Goal: Information Seeking & Learning: Compare options

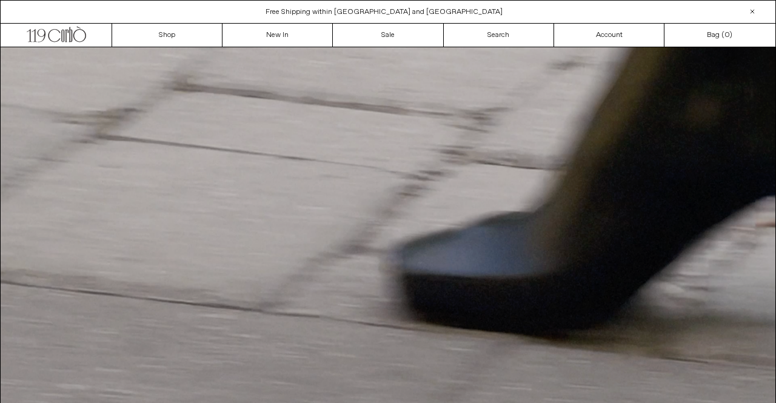
click at [286, 33] on div "Close dialog JOIN OUR MAILING LIST Subscribe to receive 10% off your first purc…" at bounding box center [388, 201] width 776 height 403
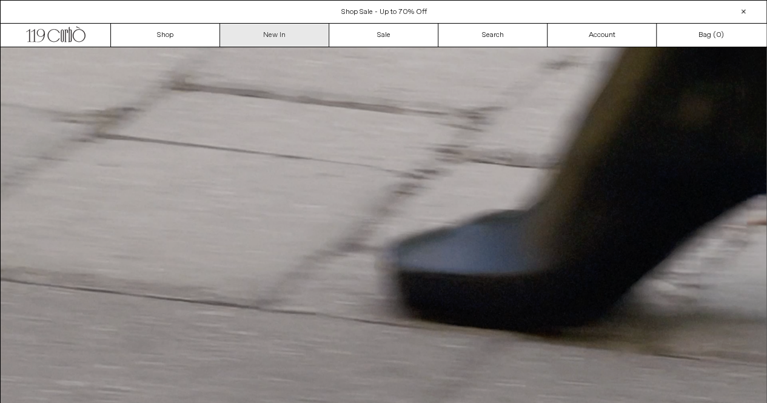
click at [287, 33] on link "New In" at bounding box center [274, 35] width 109 height 23
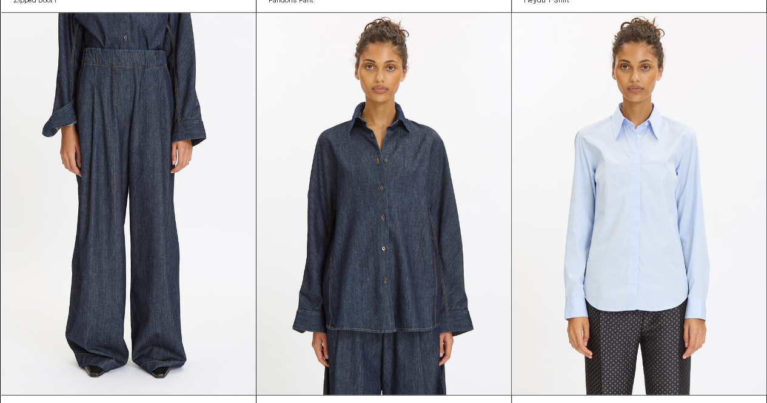
scroll to position [5579, 0]
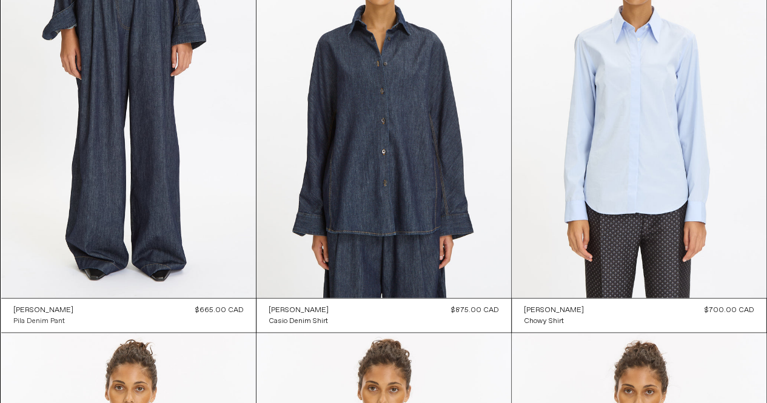
click at [52, 321] on div "Pila Denim Pant" at bounding box center [39, 321] width 52 height 10
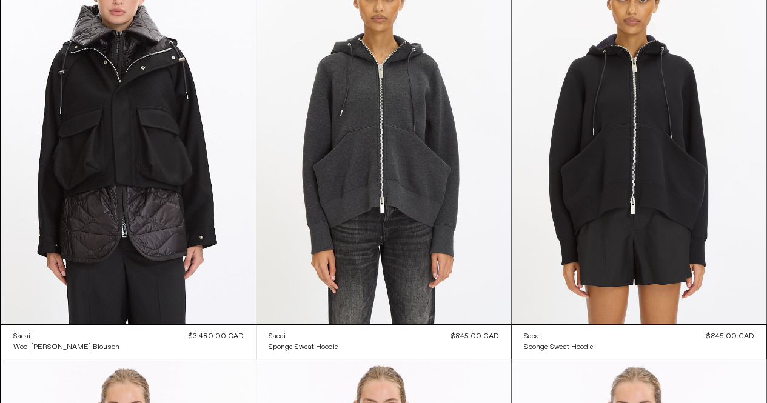
scroll to position [8915, 0]
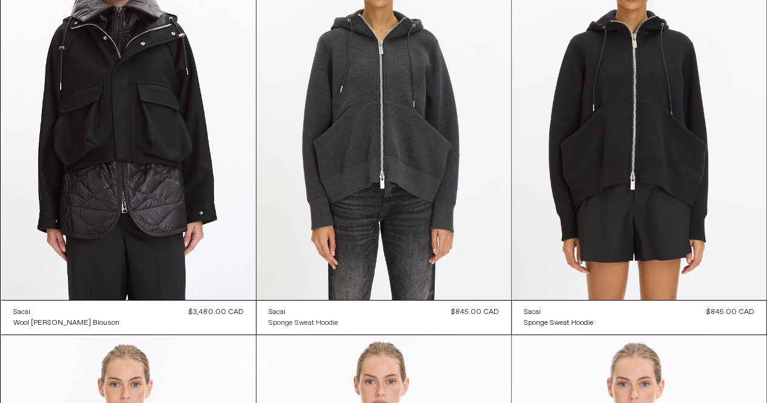
click at [311, 322] on div "Sponge Sweat Hoodie" at bounding box center [304, 323] width 70 height 10
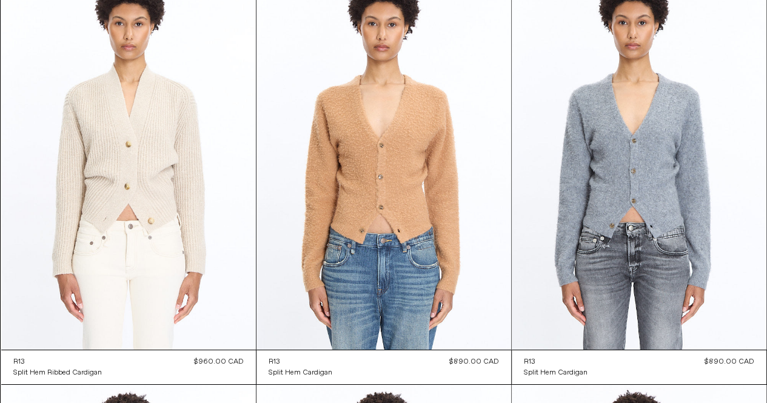
scroll to position [22636, 0]
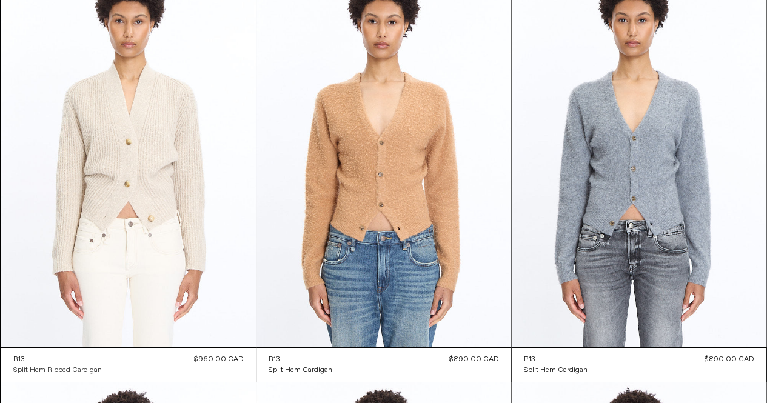
click at [93, 368] on div "Split Hem Ribbed Cardigan" at bounding box center [57, 371] width 89 height 10
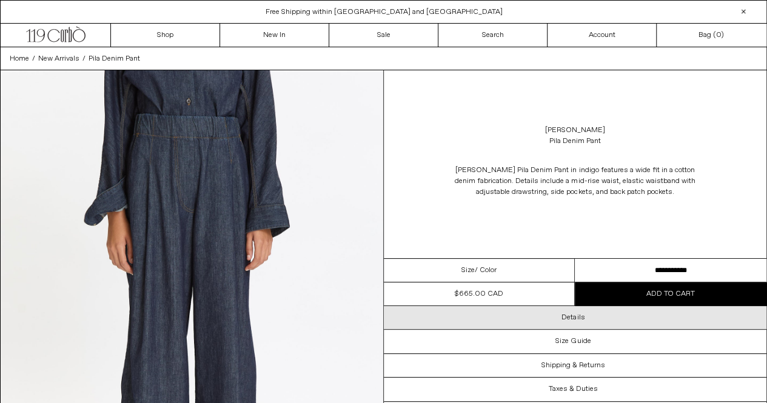
click at [577, 315] on h3 "Details" at bounding box center [573, 318] width 23 height 8
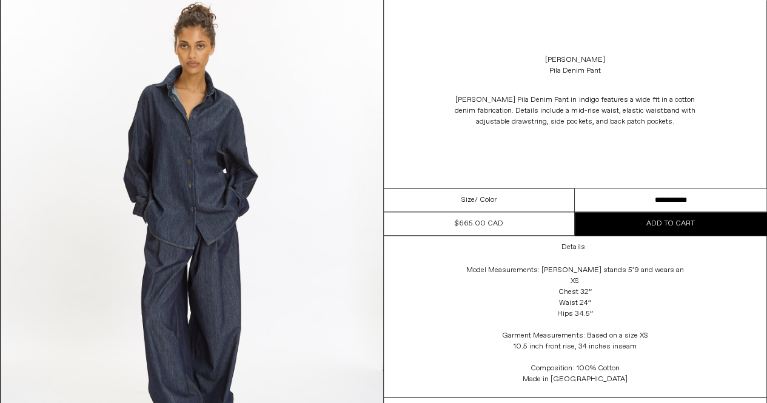
scroll to position [558, 0]
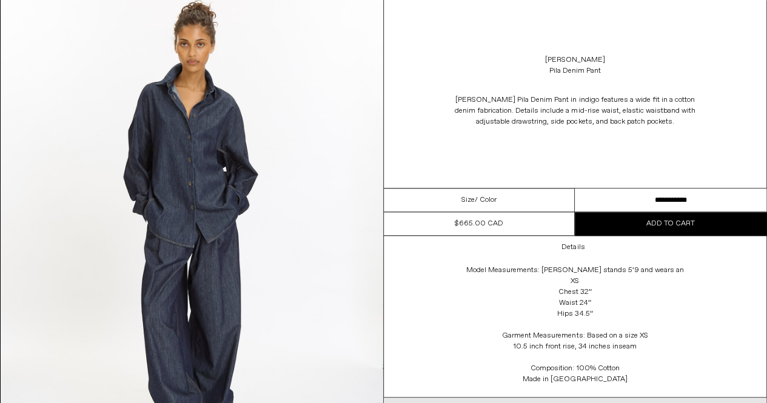
click at [580, 403] on h3 "Size Guide" at bounding box center [573, 409] width 35 height 8
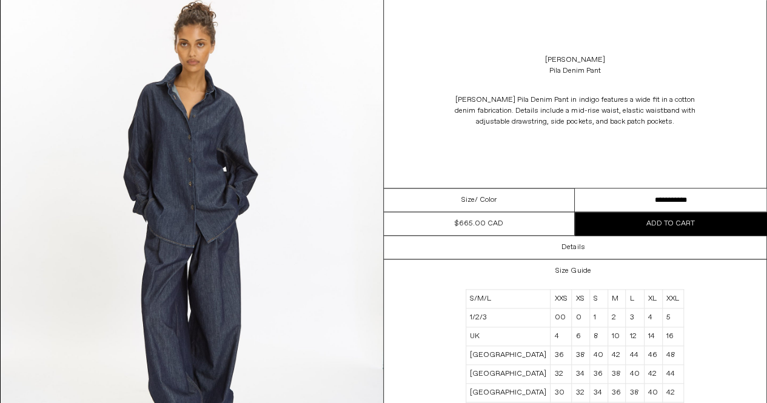
click at [697, 356] on div "Size Guide S/M/L XXS XS S M L XL XXL 1/2/3 00 0 1 2 3 4 5 UK 4 6 8 10 12 14 16 …" at bounding box center [575, 355] width 383 height 191
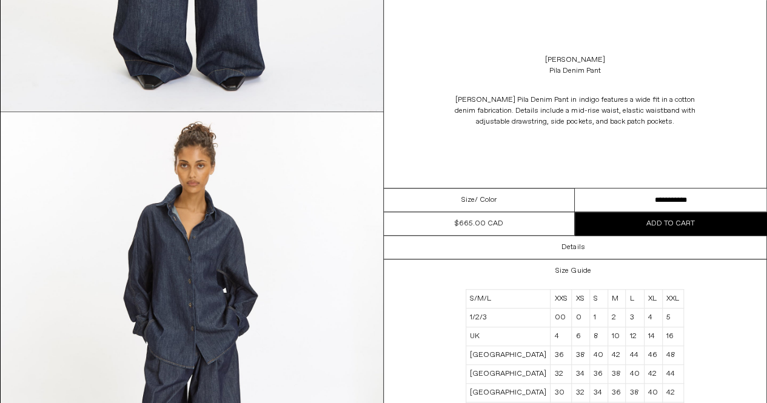
scroll to position [412, 0]
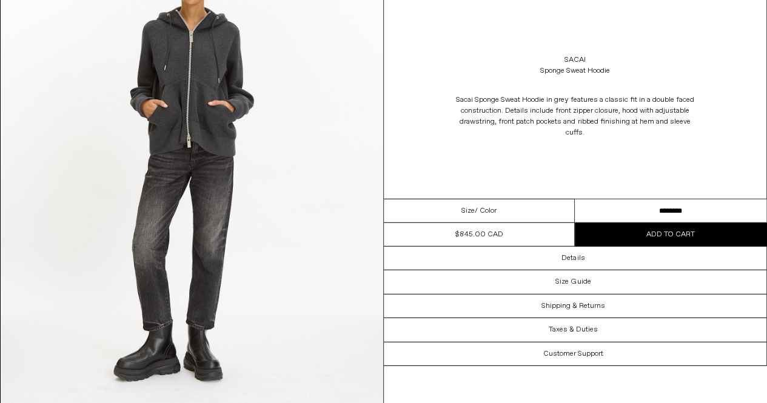
scroll to position [1577, 0]
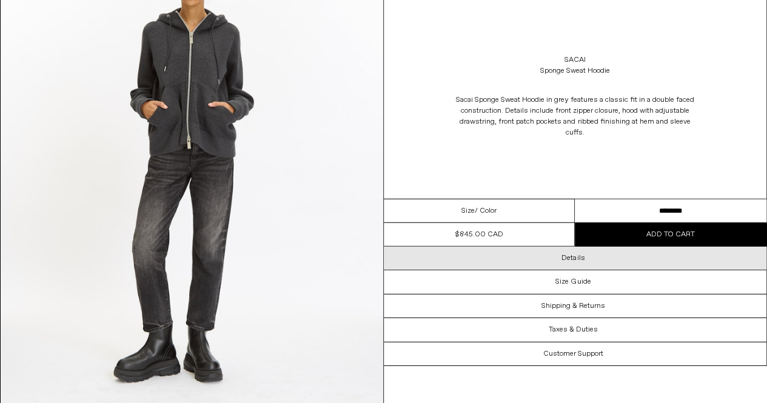
click at [576, 256] on h3 "Details" at bounding box center [573, 258] width 23 height 8
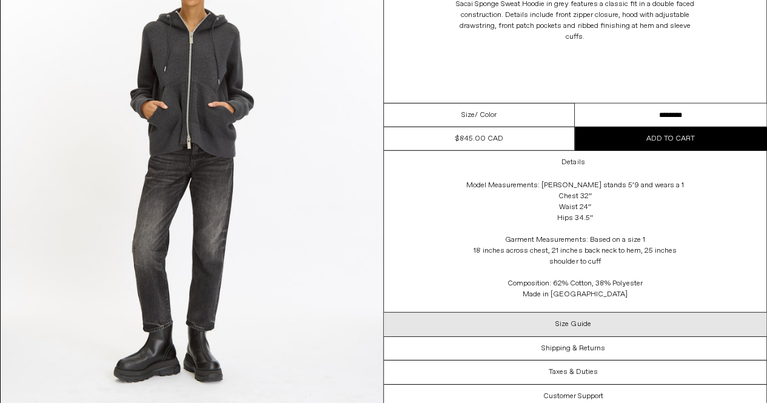
click at [586, 323] on h3 "Size Guide" at bounding box center [573, 324] width 35 height 8
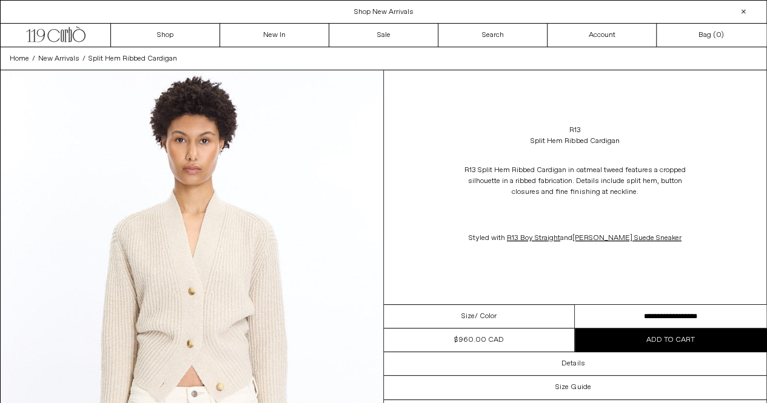
click at [199, 306] on img at bounding box center [192, 309] width 383 height 478
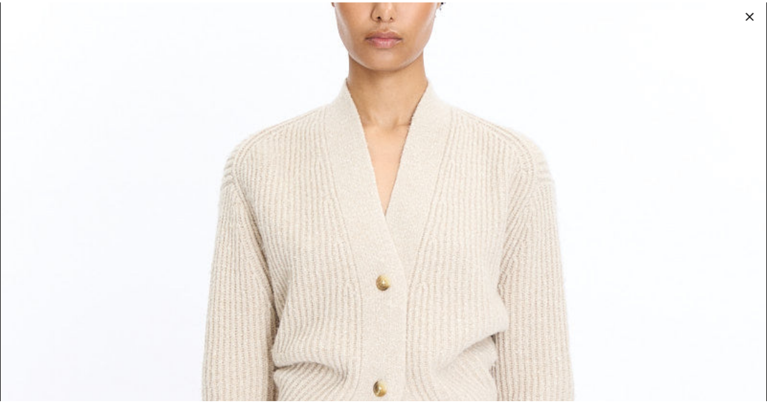
scroll to position [218, 0]
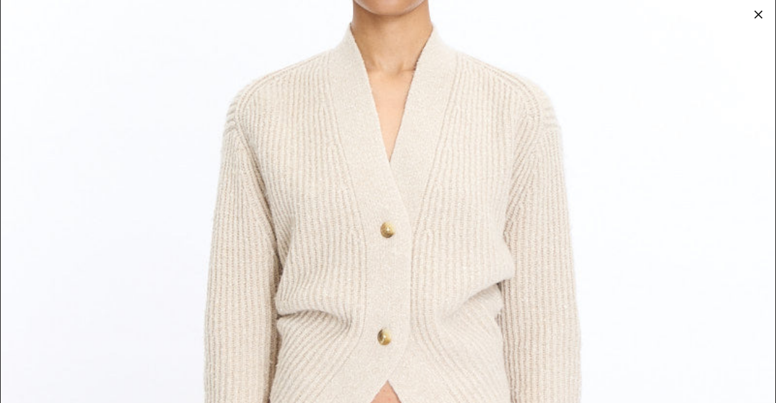
click at [400, 289] on img at bounding box center [388, 266] width 775 height 969
click at [760, 13] on div at bounding box center [758, 14] width 17 height 17
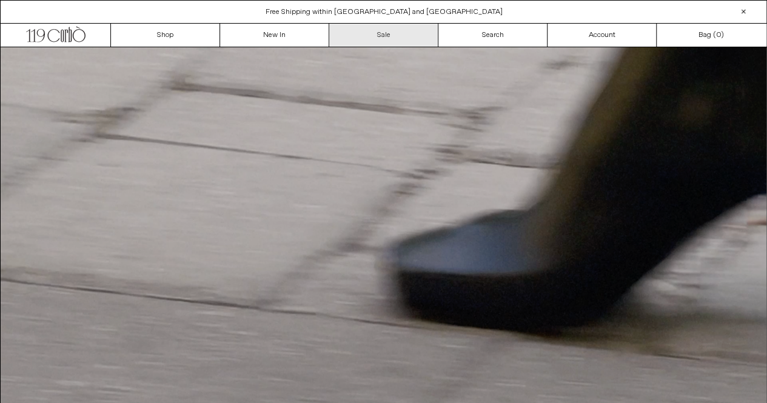
click at [391, 30] on link "Sale" at bounding box center [383, 35] width 109 height 23
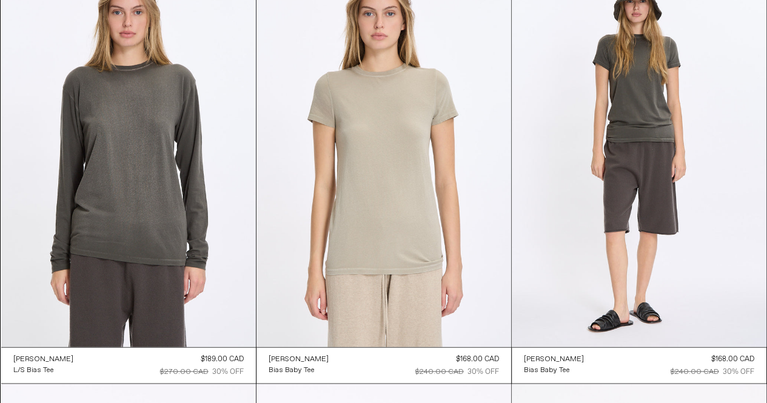
scroll to position [946, 0]
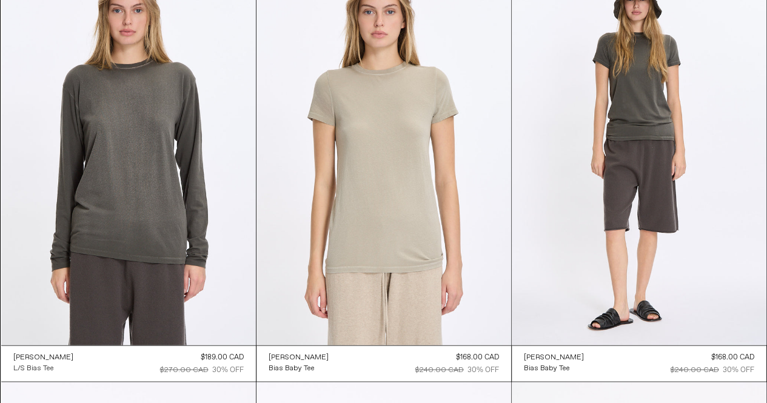
click at [49, 366] on div "L/S Bias Tee" at bounding box center [33, 368] width 41 height 10
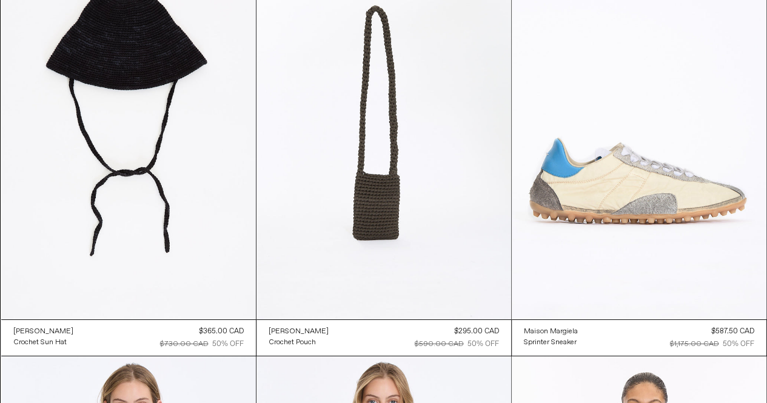
scroll to position [1834, 0]
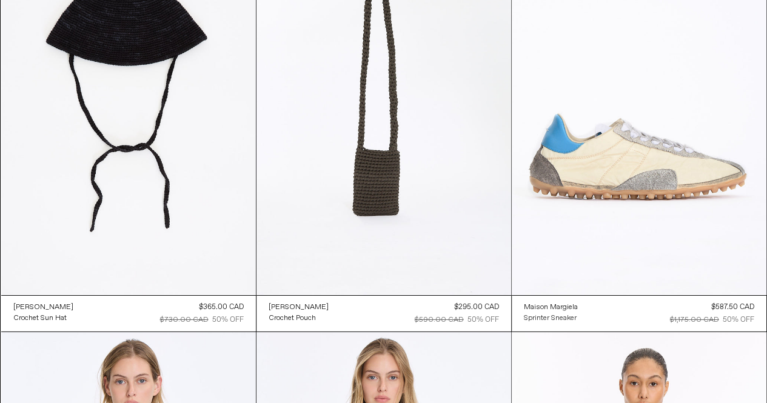
click at [562, 316] on div "Sprinter Sneaker" at bounding box center [550, 319] width 53 height 10
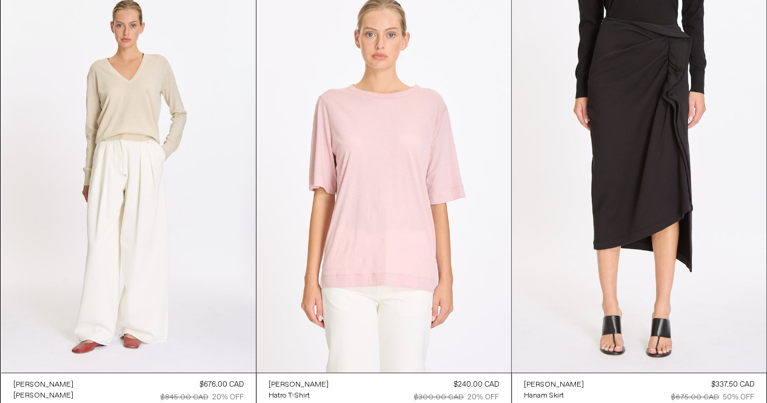
scroll to position [8067, 0]
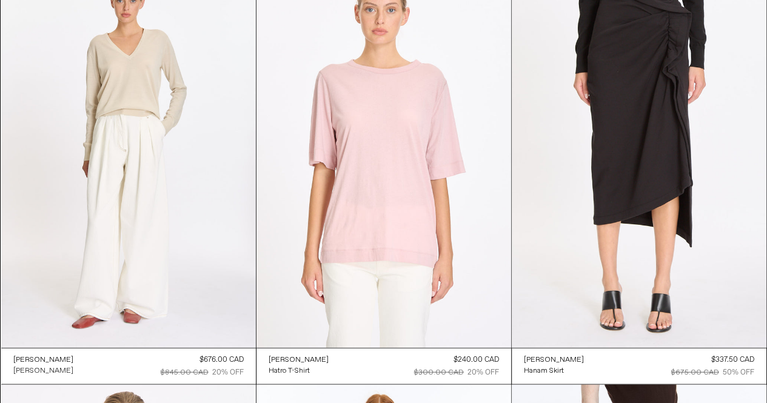
click at [47, 368] on div "[PERSON_NAME]" at bounding box center [43, 371] width 60 height 10
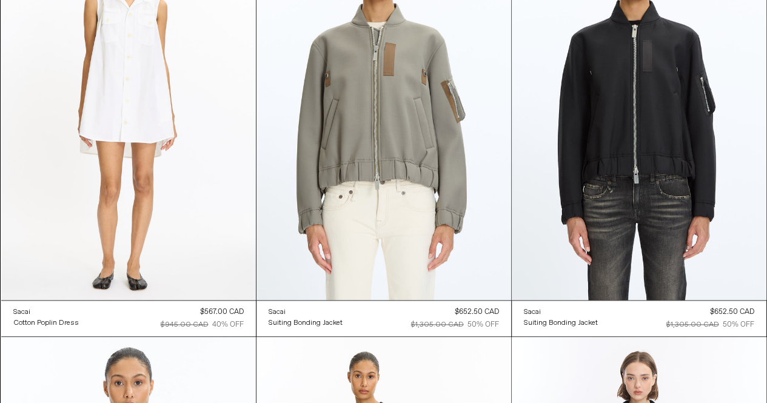
scroll to position [11889, 0]
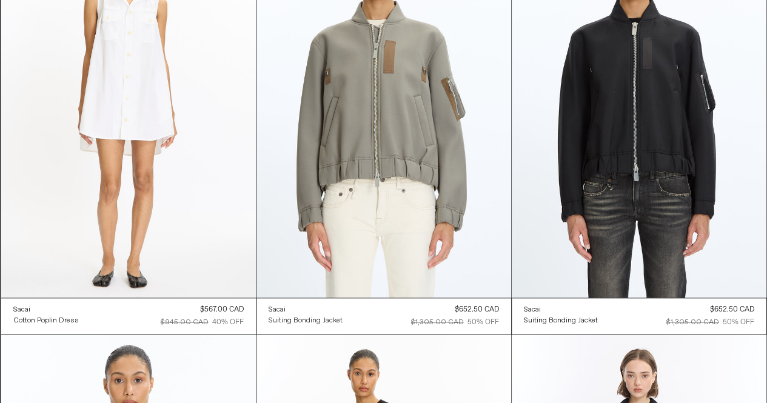
click at [307, 318] on div "Suiting Bonding Jacket" at bounding box center [306, 321] width 74 height 10
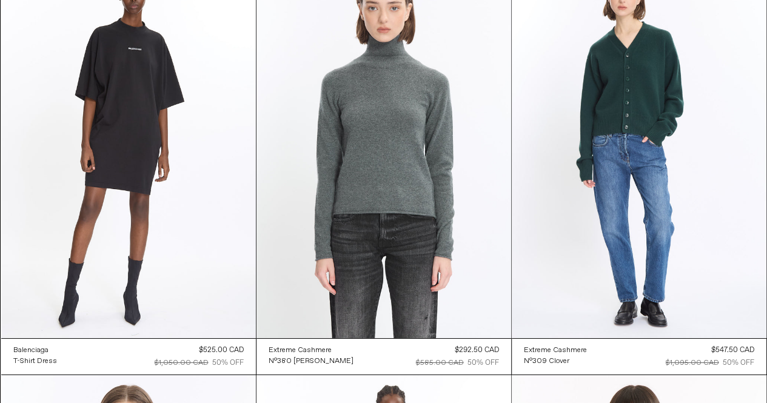
scroll to position [15621, 0]
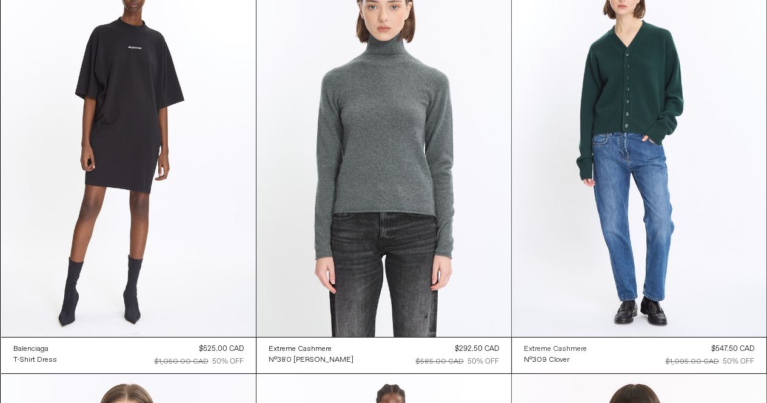
click at [558, 347] on div "Extreme Cashmere" at bounding box center [555, 349] width 63 height 10
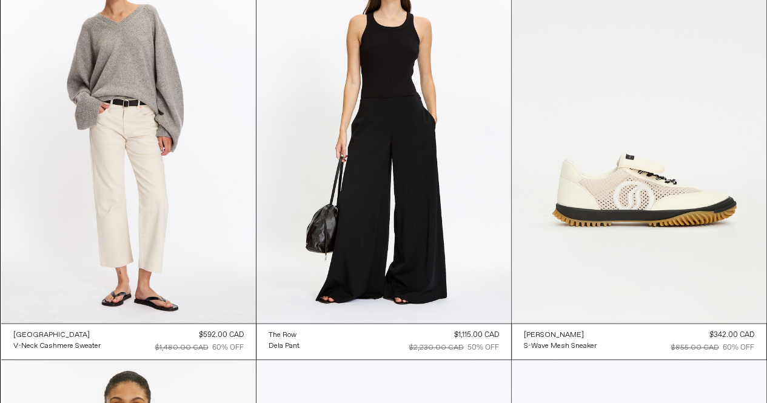
scroll to position [18971, 0]
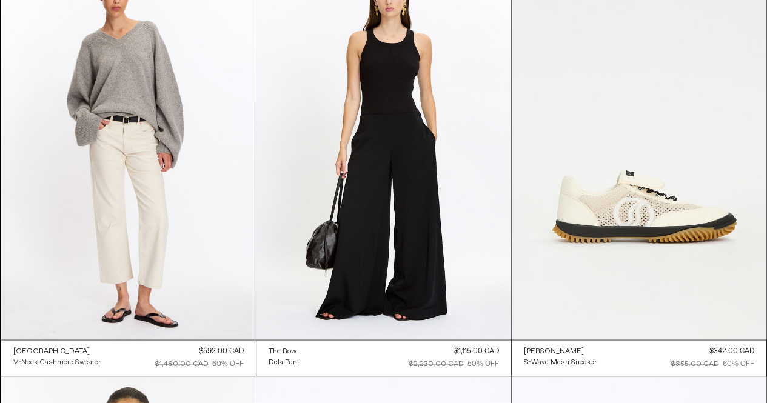
click at [67, 360] on div "V-Neck Cashmere Sweater" at bounding box center [56, 363] width 87 height 10
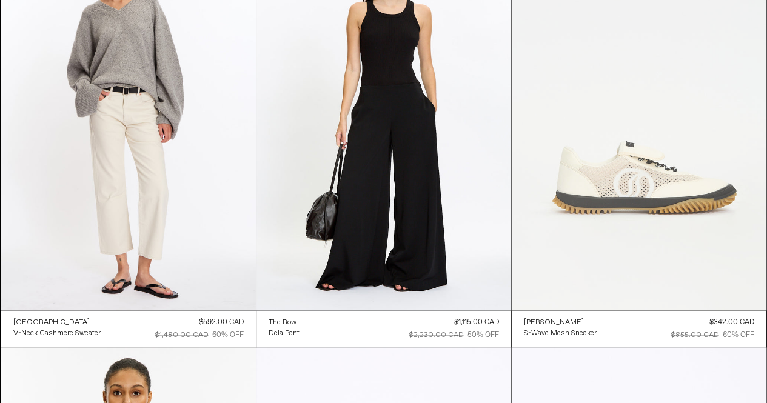
scroll to position [19010, 0]
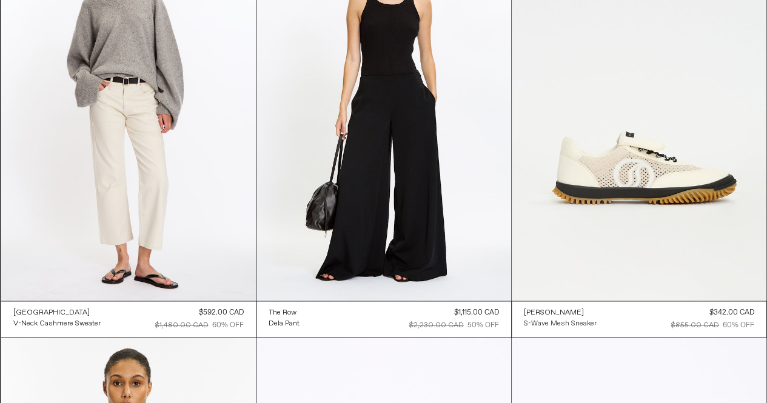
click at [565, 321] on div "S-Wave Mesh Sneaker" at bounding box center [560, 324] width 73 height 10
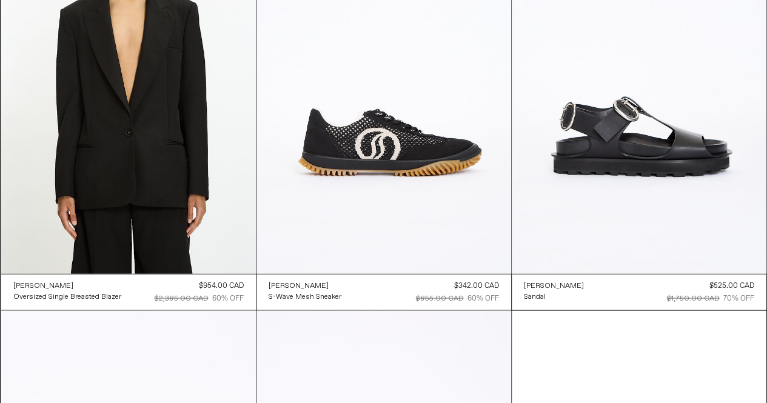
scroll to position [19460, 0]
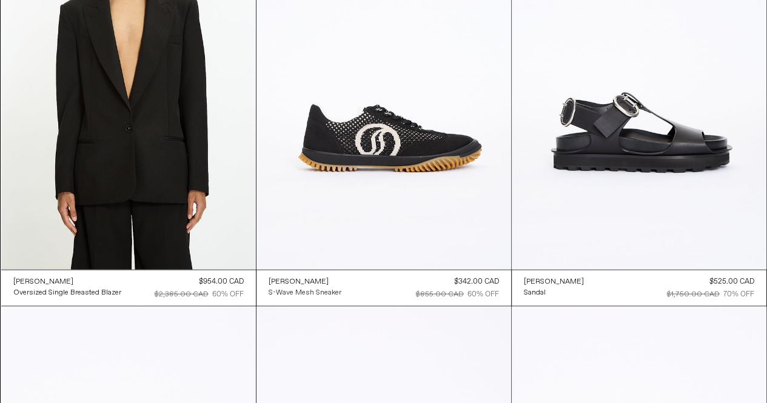
click at [311, 293] on div "S-Wave Mesh Sneaker" at bounding box center [305, 292] width 73 height 10
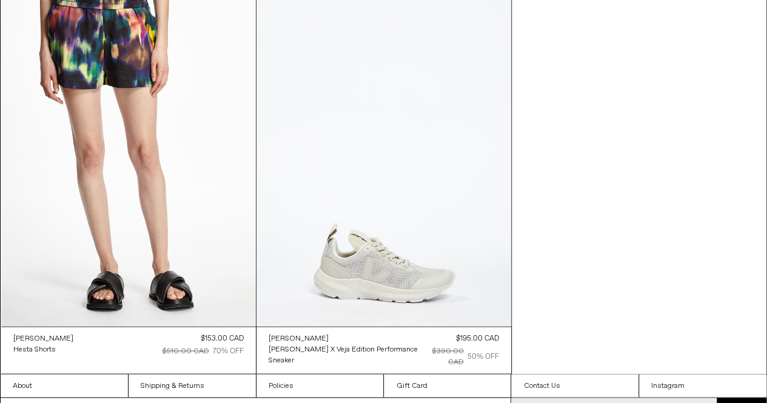
scroll to position [33249, 0]
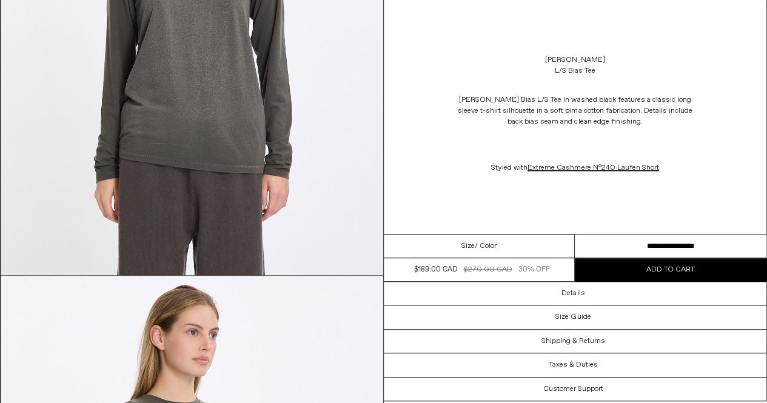
scroll to position [291, 0]
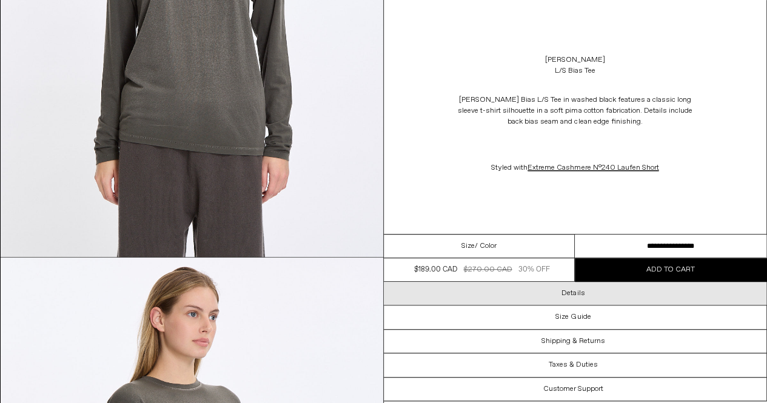
click at [583, 293] on h3 "Details" at bounding box center [573, 293] width 23 height 8
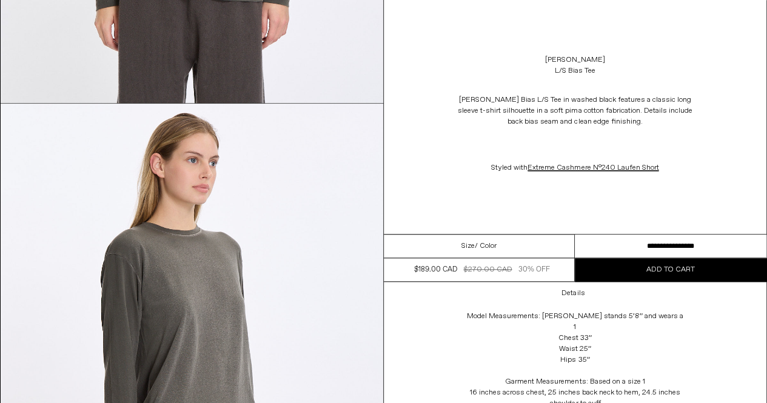
scroll to position [485, 0]
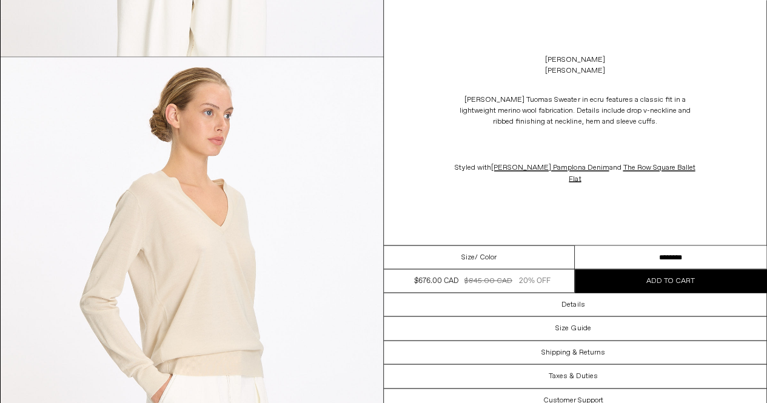
scroll to position [995, 0]
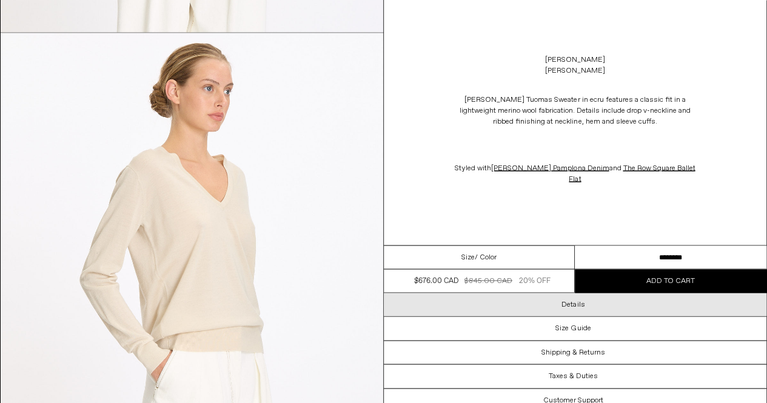
click at [581, 302] on h3 "Details" at bounding box center [573, 304] width 23 height 8
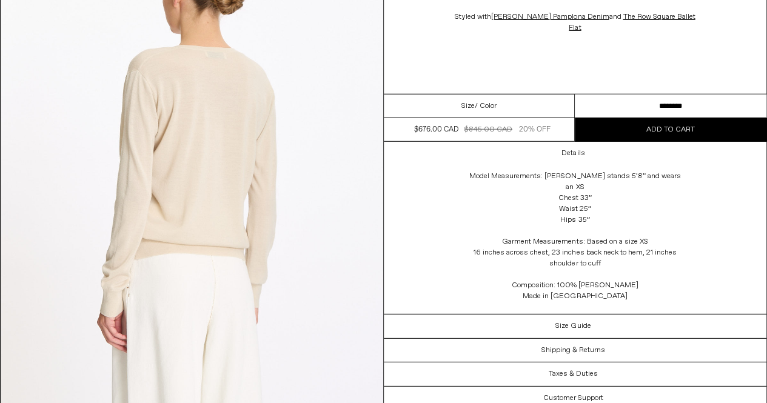
scroll to position [1577, 0]
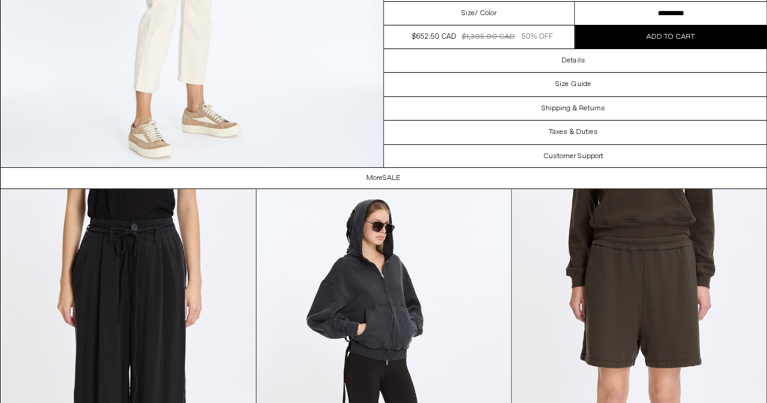
scroll to position [2329, 0]
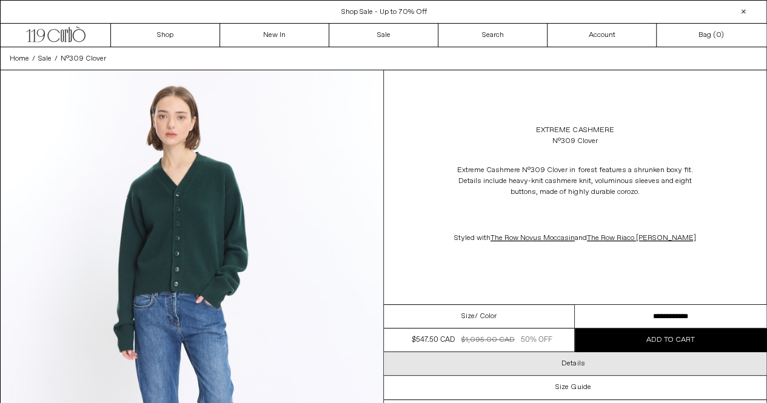
click at [574, 364] on h3 "Details" at bounding box center [573, 364] width 23 height 8
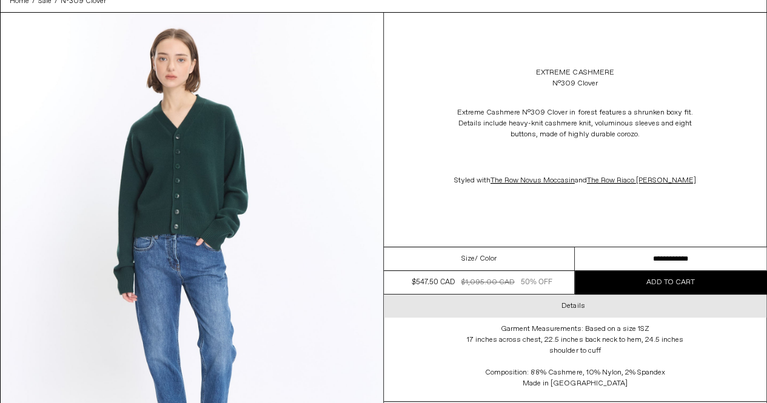
scroll to position [73, 0]
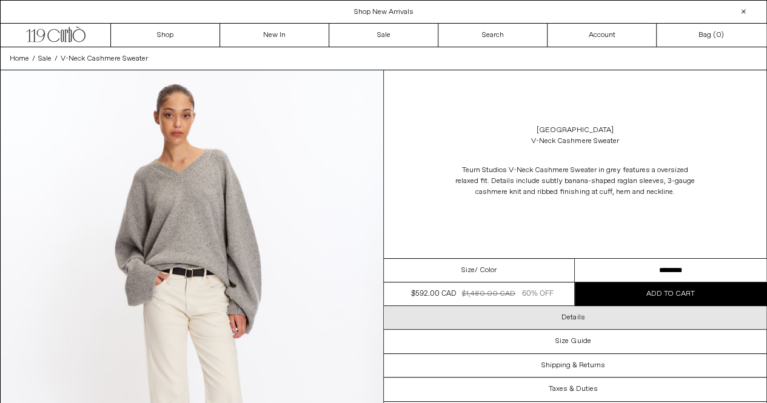
click at [576, 317] on h3 "Details" at bounding box center [573, 318] width 23 height 8
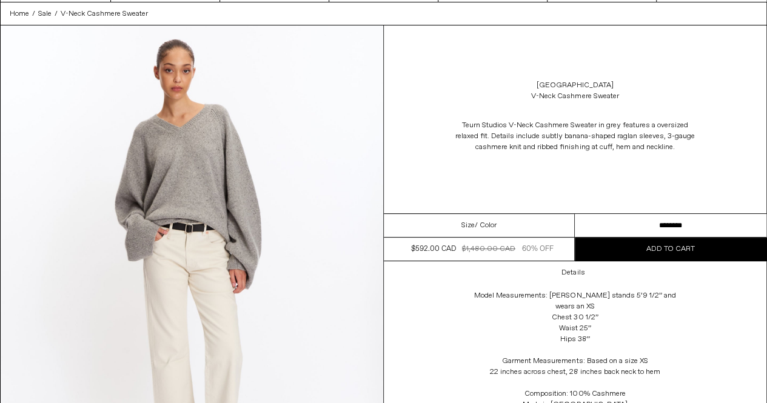
scroll to position [49, 0]
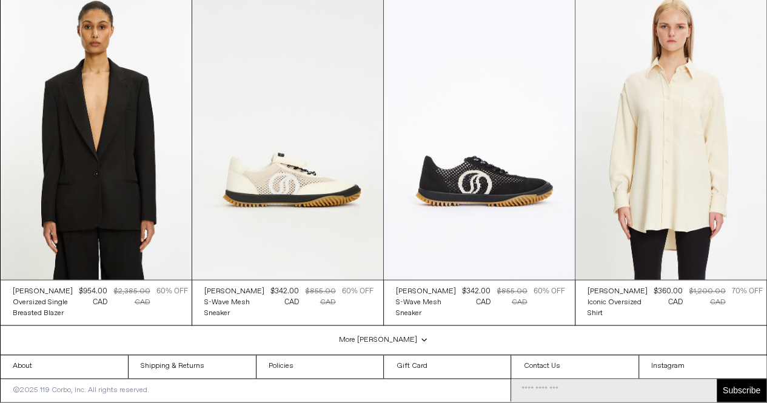
scroll to position [2986, 0]
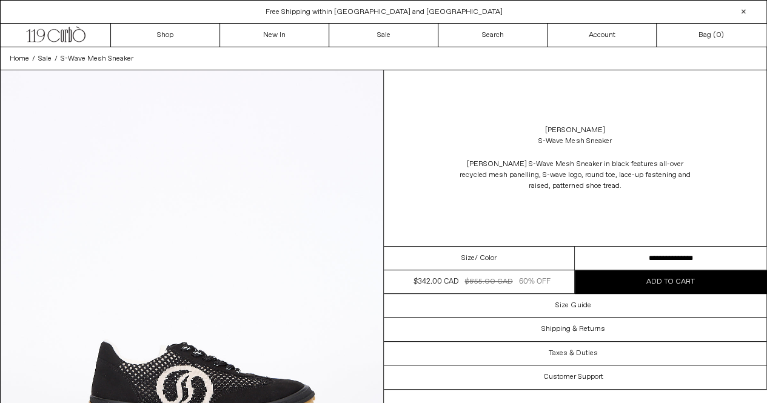
click at [734, 255] on select "**********" at bounding box center [671, 259] width 192 height 24
click at [376, 218] on img at bounding box center [192, 309] width 383 height 478
